Goal: Task Accomplishment & Management: Manage account settings

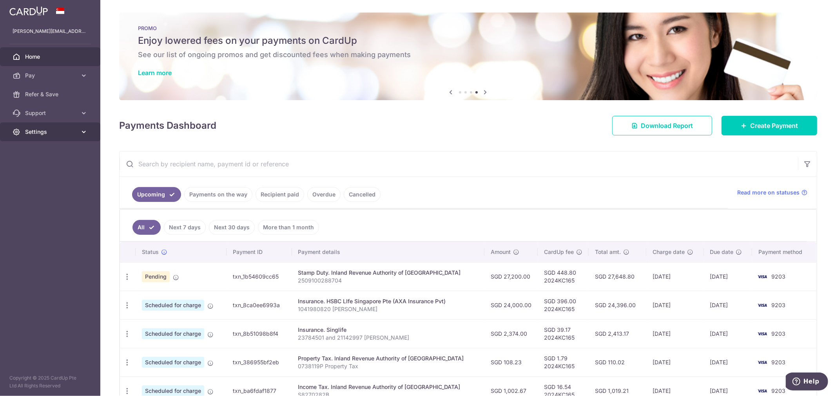
click at [54, 132] on span "Settings" at bounding box center [51, 132] width 52 height 8
click at [496, 175] on input "text" at bounding box center [458, 164] width 678 height 25
click at [495, 134] on div "Payments Dashboard Download Report Create Payment" at bounding box center [468, 124] width 698 height 23
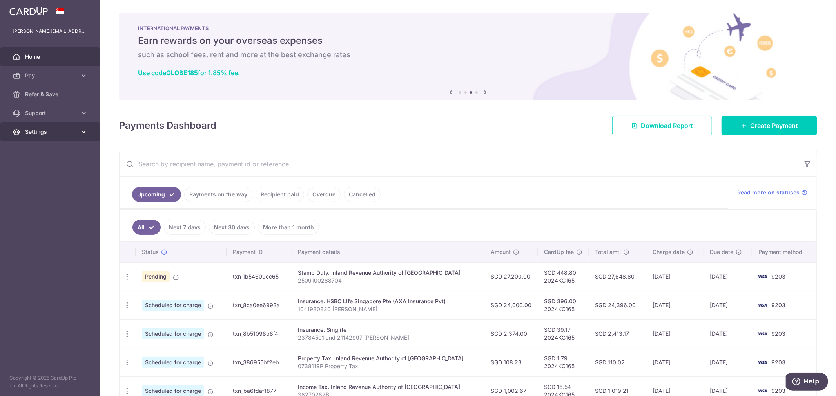
click at [72, 136] on link "Settings" at bounding box center [50, 132] width 100 height 19
click at [382, 148] on div "× Pause Schedule Pause all future payments in this series Pause just this one p…" at bounding box center [467, 198] width 735 height 396
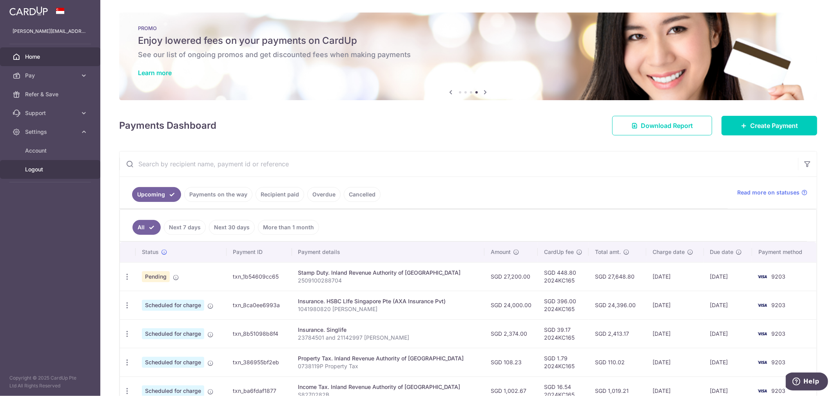
click at [50, 170] on span "Logout" at bounding box center [51, 170] width 52 height 8
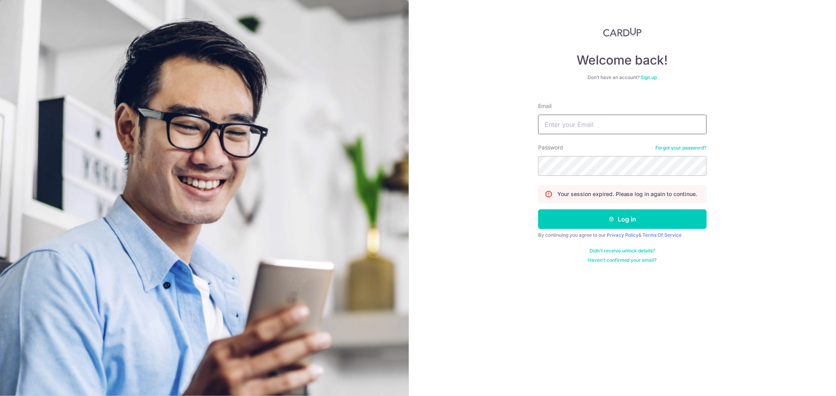
click at [562, 121] on input "Email" at bounding box center [622, 125] width 168 height 20
click at [586, 124] on input "Email" at bounding box center [622, 125] width 168 height 20
type input "carpeomnia4200@gmail.com"
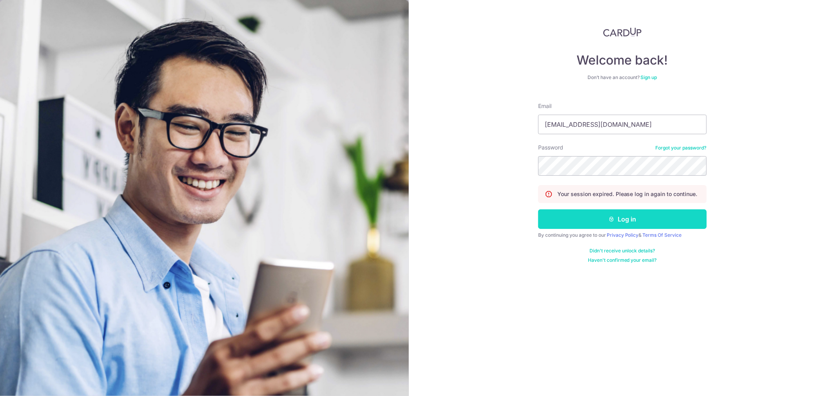
click at [631, 225] on button "Log in" at bounding box center [622, 220] width 168 height 20
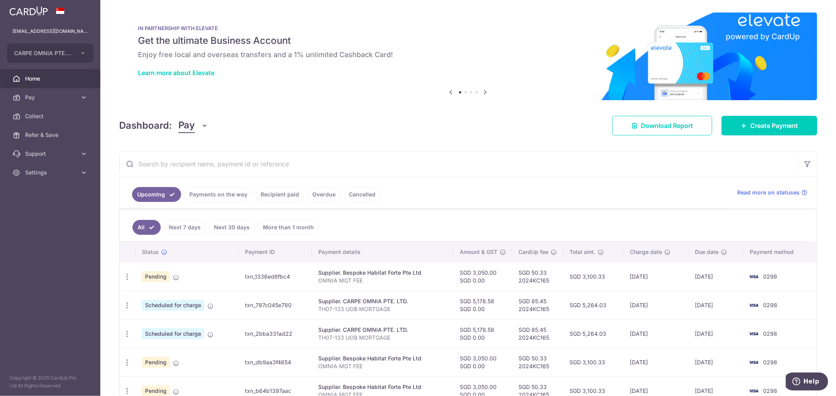
scroll to position [43, 0]
